Goal: Find contact information: Find contact information

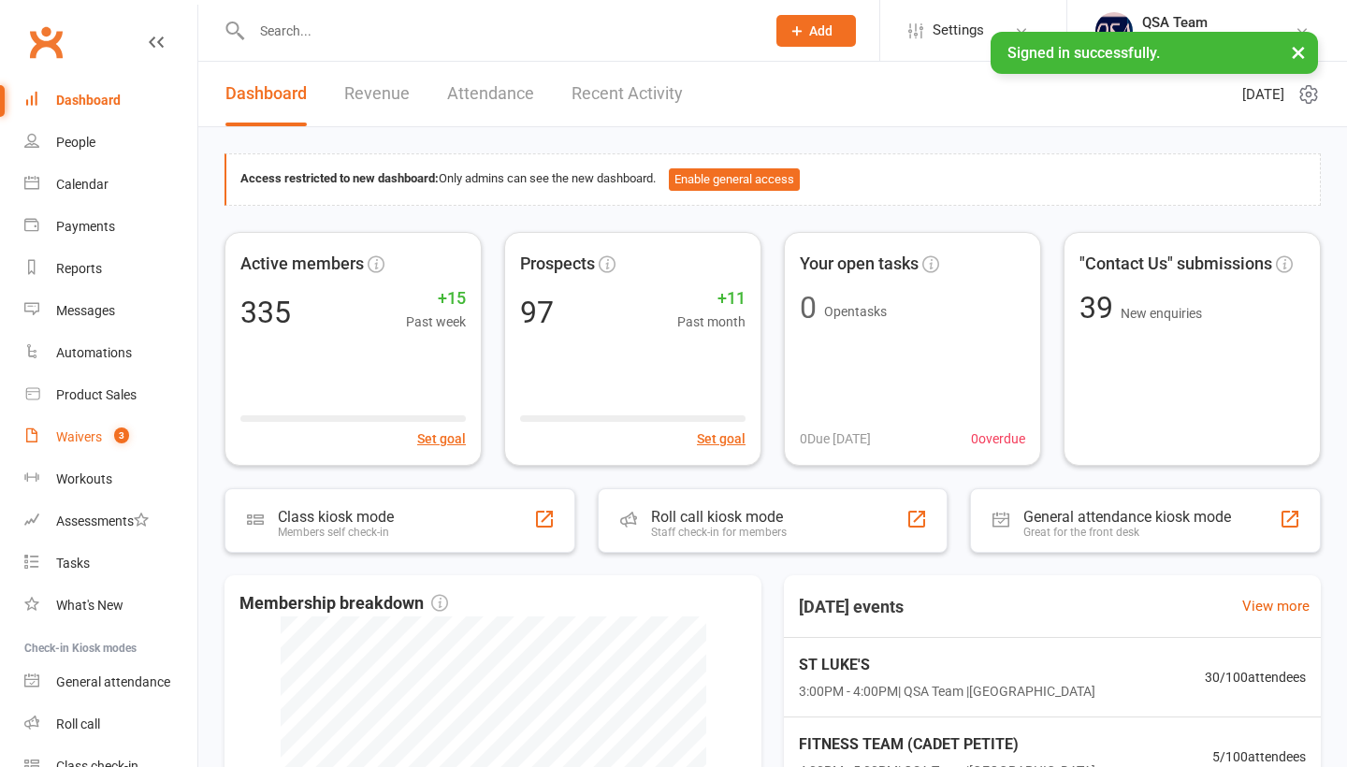
click at [94, 447] on link "Waivers 3" at bounding box center [110, 437] width 173 height 42
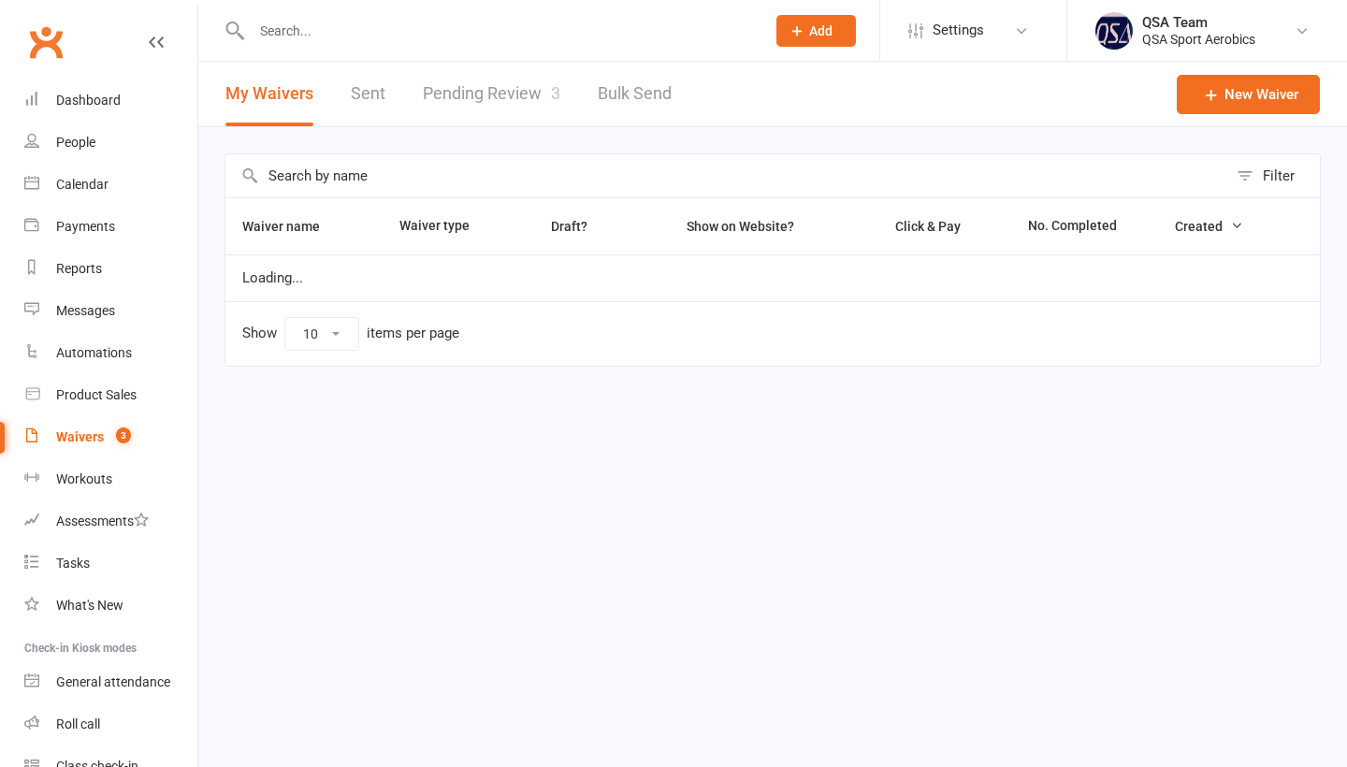
click at [488, 117] on link "Pending Review 3" at bounding box center [491, 94] width 137 height 65
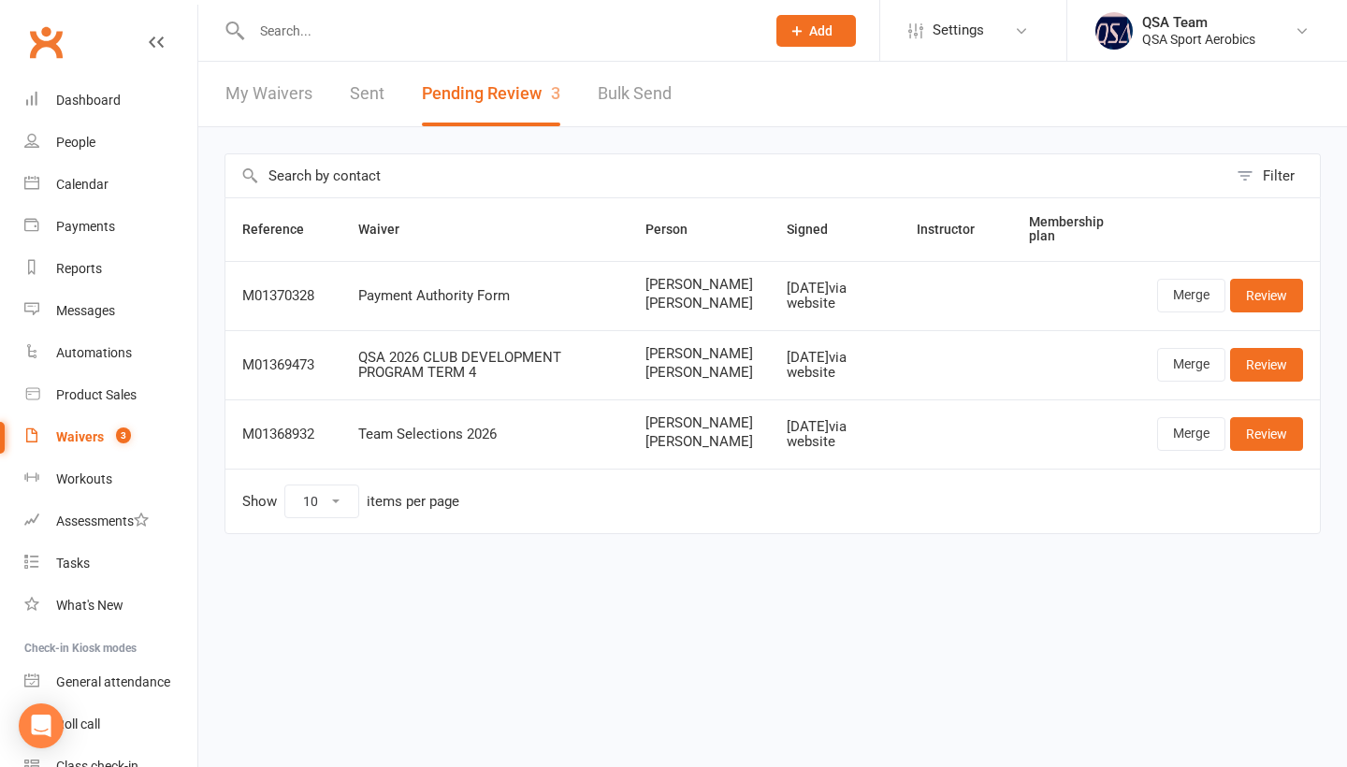
click at [302, 40] on input "text" at bounding box center [499, 31] width 506 height 26
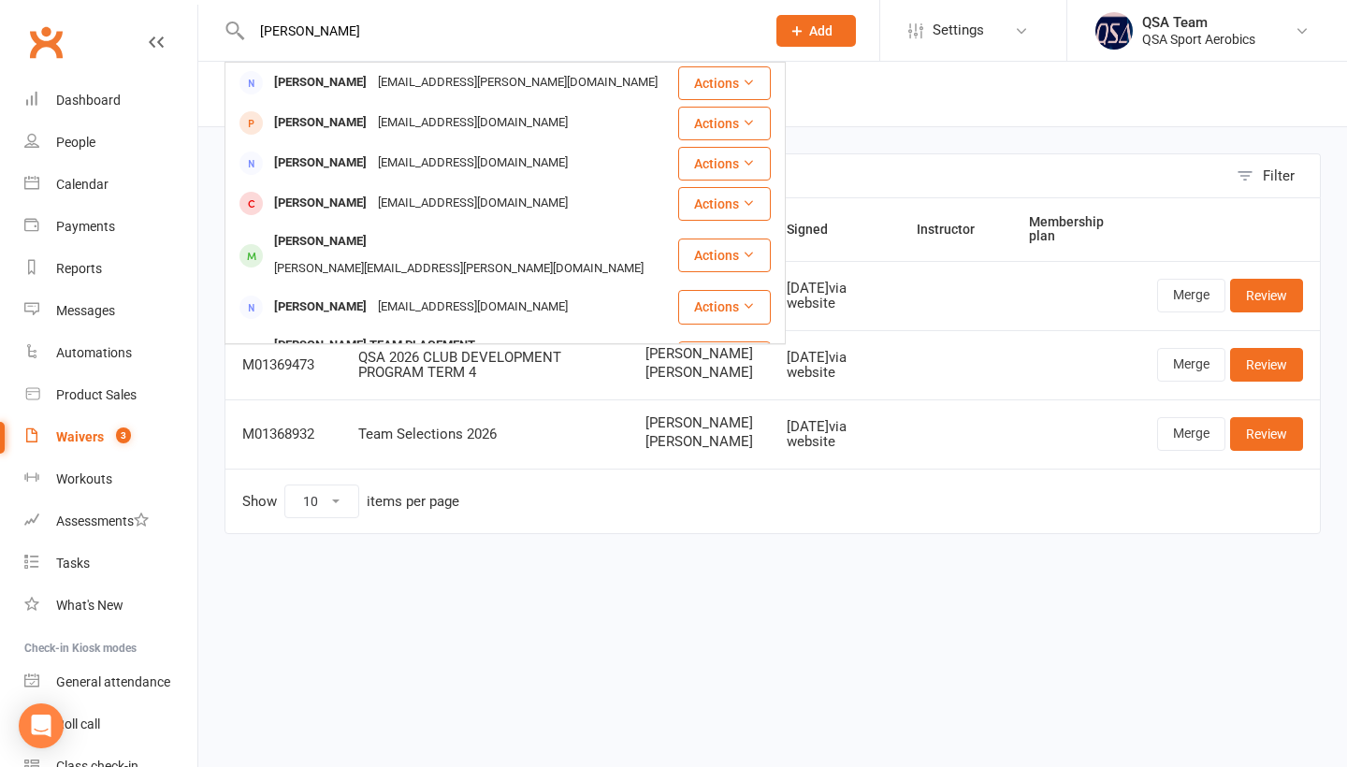
type input "[PERSON_NAME]"
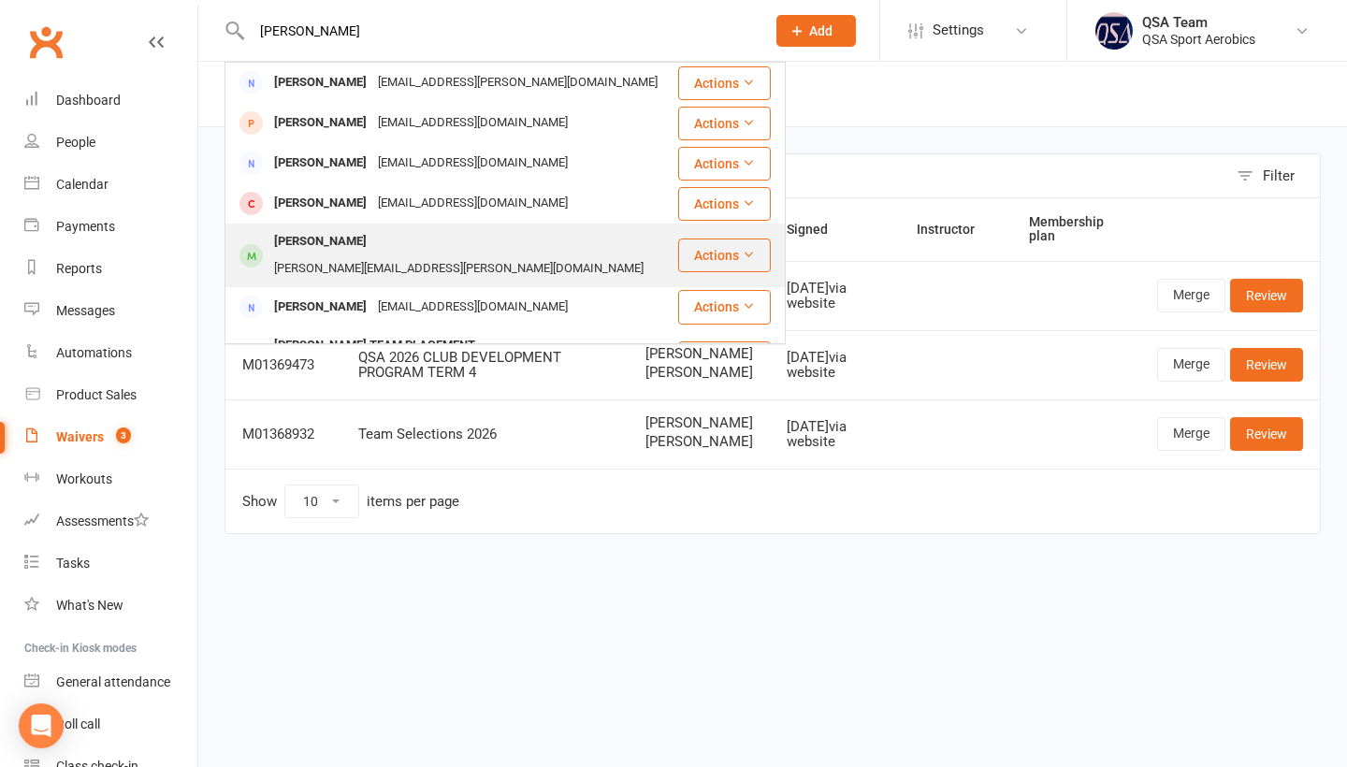
drag, startPoint x: 294, startPoint y: 60, endPoint x: 334, endPoint y: 225, distance: 170.3
click at [334, 225] on div "[PERSON_NAME] [PERSON_NAME][EMAIL_ADDRESS][PERSON_NAME][DOMAIN_NAME]" at bounding box center [451, 255] width 450 height 62
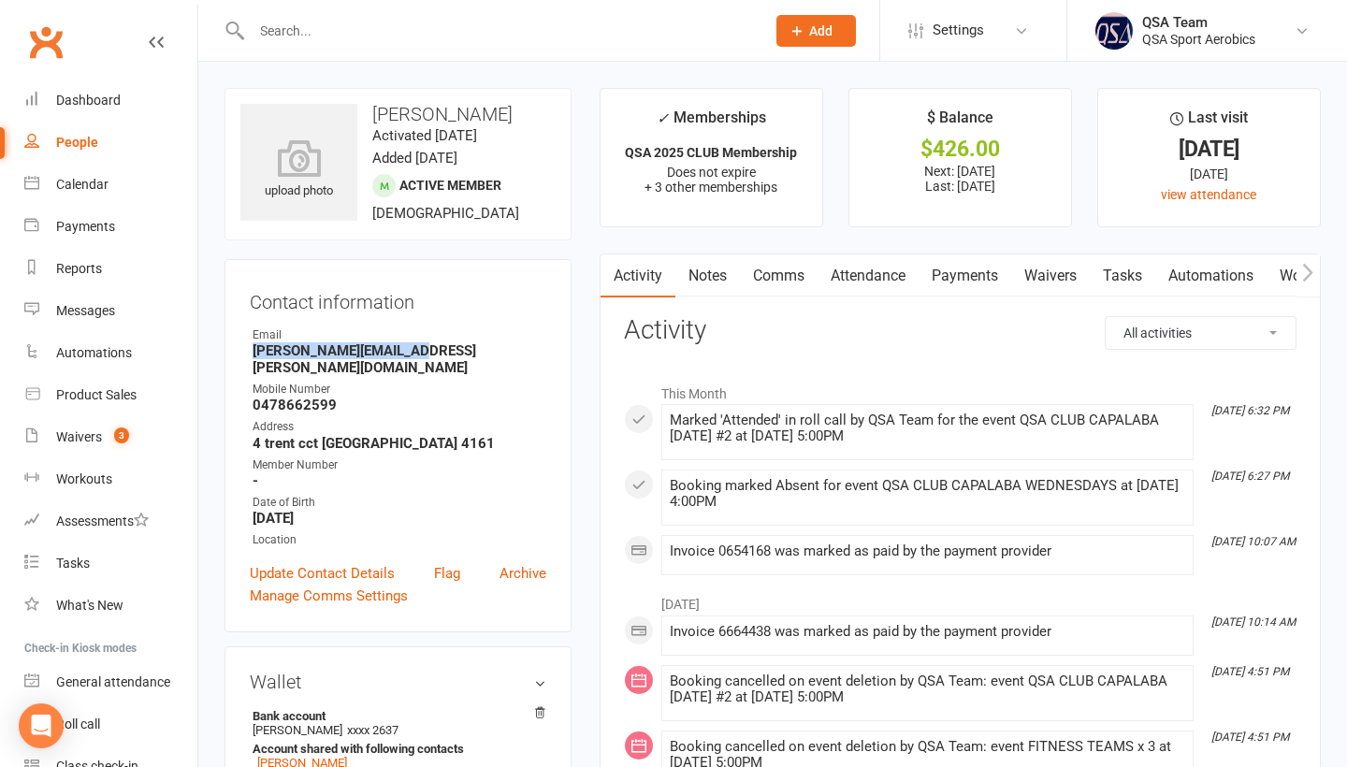
drag, startPoint x: 253, startPoint y: 346, endPoint x: 446, endPoint y: 351, distance: 193.6
click at [447, 351] on strong "[PERSON_NAME][EMAIL_ADDRESS][PERSON_NAME][DOMAIN_NAME]" at bounding box center [400, 359] width 294 height 34
copy strong "[PERSON_NAME][EMAIL_ADDRESS][PERSON_NAME][DOMAIN_NAME]"
